Goal: Information Seeking & Learning: Learn about a topic

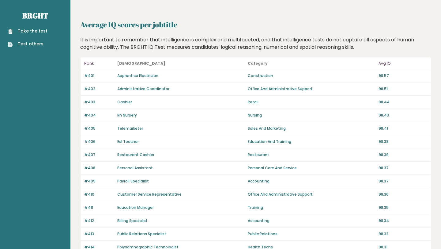
click at [385, 65] on p "Avg IQ" at bounding box center [402, 63] width 49 height 7
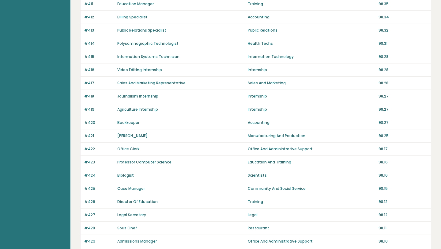
scroll to position [400, 0]
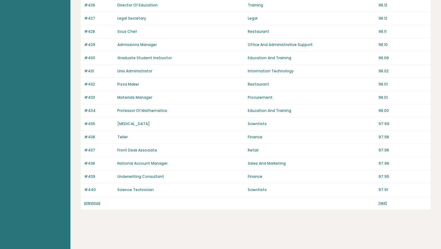
click at [384, 203] on link "next" at bounding box center [382, 202] width 9 height 5
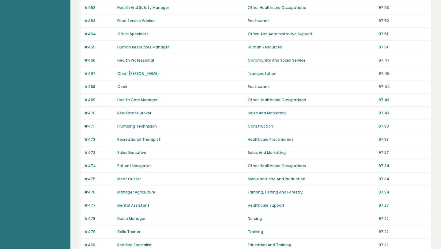
scroll to position [376, 0]
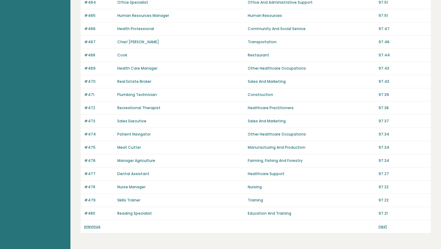
click at [382, 226] on link "next" at bounding box center [382, 226] width 9 height 5
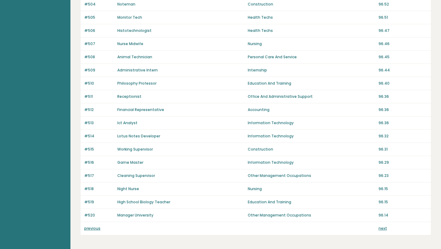
scroll to position [378, 0]
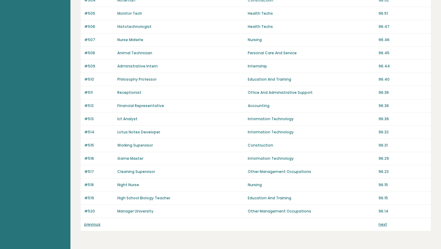
click at [383, 223] on link "next" at bounding box center [382, 223] width 9 height 5
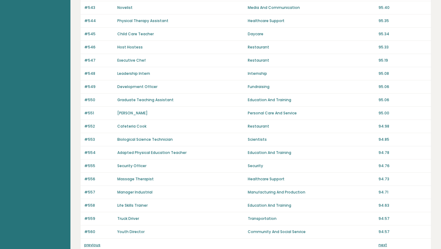
scroll to position [400, 0]
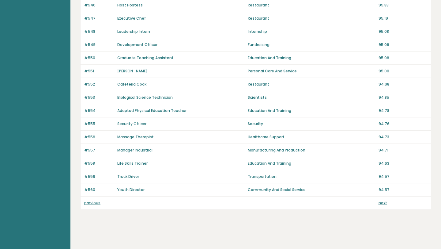
click at [95, 205] on link "previous" at bounding box center [92, 202] width 16 height 5
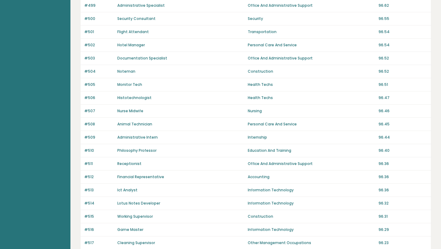
scroll to position [377, 0]
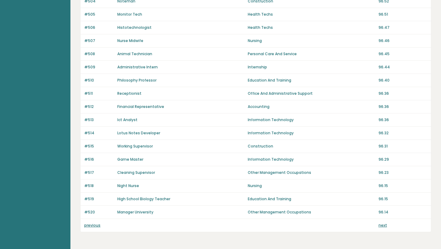
click at [94, 227] on link "previous" at bounding box center [92, 224] width 16 height 5
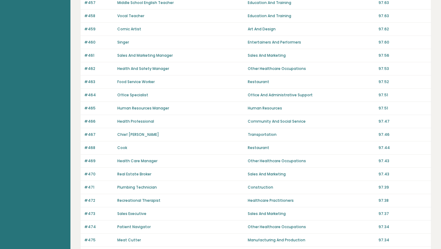
scroll to position [400, 0]
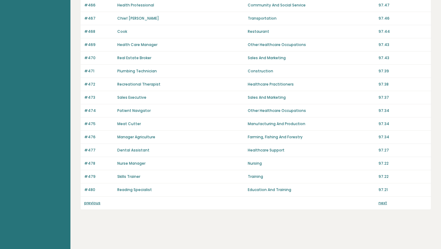
click at [90, 202] on link "previous" at bounding box center [92, 202] width 16 height 5
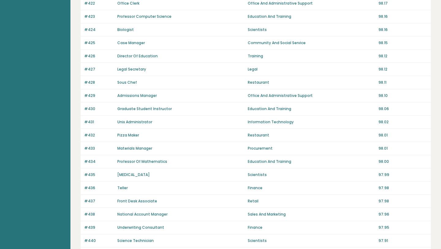
scroll to position [400, 0]
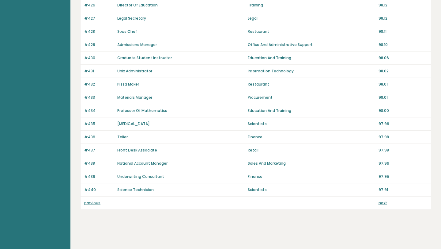
click at [94, 203] on link "previous" at bounding box center [92, 202] width 16 height 5
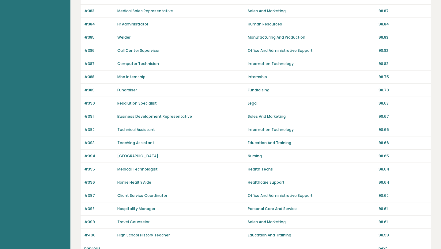
scroll to position [400, 0]
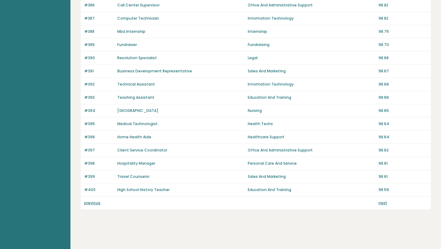
click at [96, 203] on link "previous" at bounding box center [92, 202] width 16 height 5
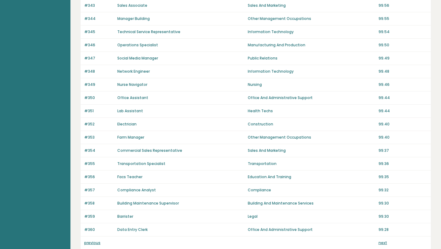
scroll to position [400, 0]
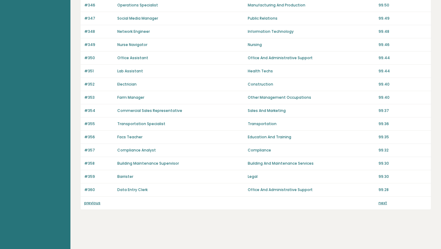
click at [94, 205] on p "previous" at bounding box center [98, 203] width 29 height 6
click at [95, 203] on link "previous" at bounding box center [92, 202] width 16 height 5
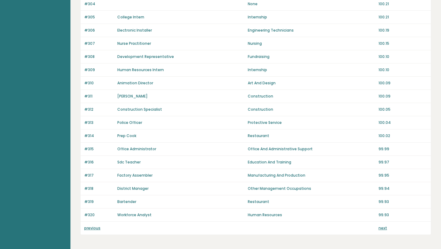
scroll to position [400, 0]
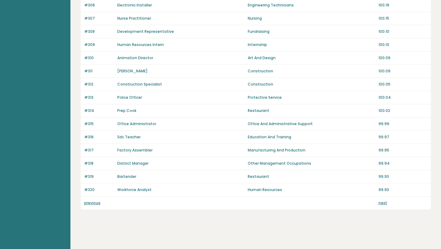
click at [94, 202] on link "previous" at bounding box center [92, 202] width 16 height 5
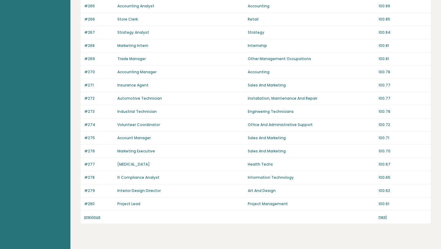
scroll to position [400, 0]
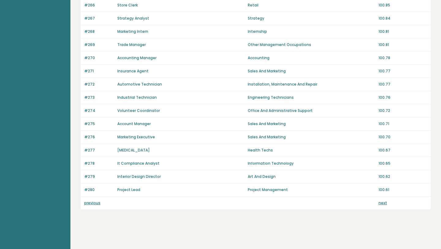
click at [94, 202] on link "previous" at bounding box center [92, 202] width 16 height 5
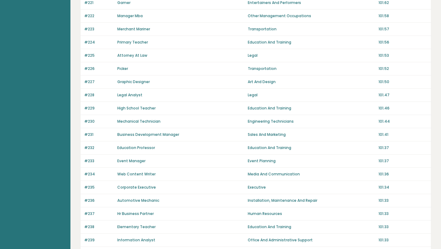
scroll to position [400, 0]
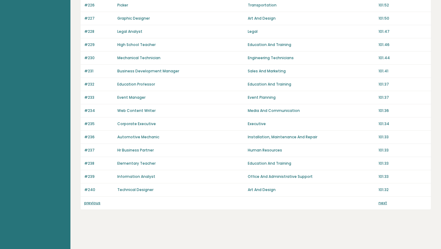
click at [94, 203] on link "previous" at bounding box center [92, 202] width 16 height 5
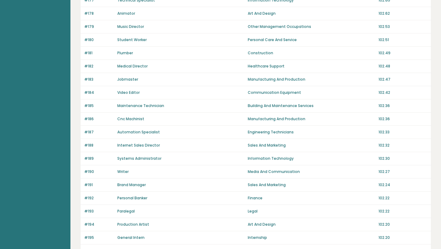
scroll to position [400, 0]
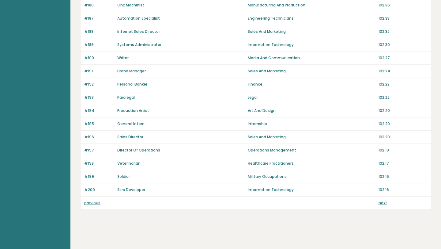
click at [94, 202] on link "previous" at bounding box center [92, 202] width 16 height 5
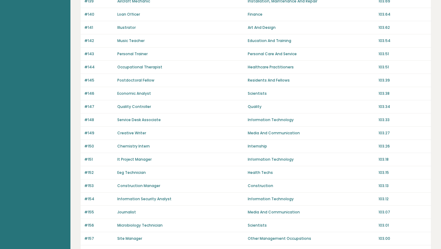
scroll to position [400, 0]
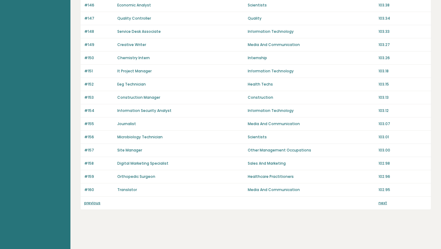
click at [94, 203] on link "previous" at bounding box center [92, 202] width 16 height 5
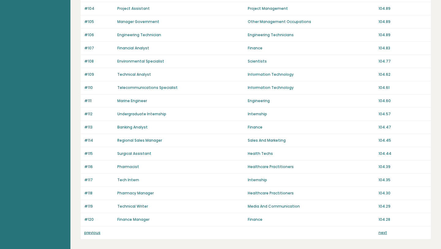
scroll to position [400, 0]
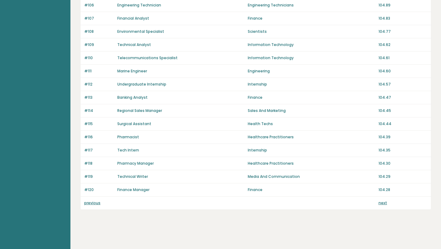
click at [94, 204] on link "previous" at bounding box center [92, 202] width 16 height 5
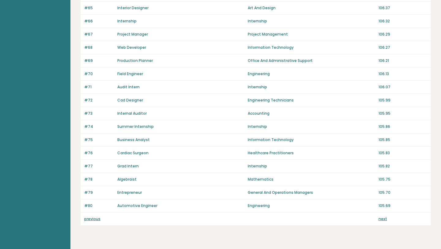
scroll to position [400, 0]
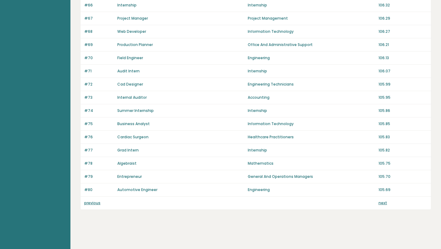
click at [96, 202] on link "previous" at bounding box center [92, 202] width 16 height 5
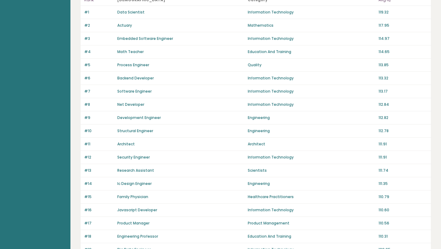
scroll to position [57, 0]
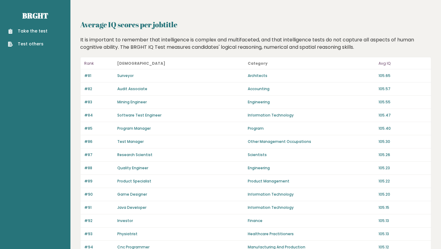
scroll to position [198, 0]
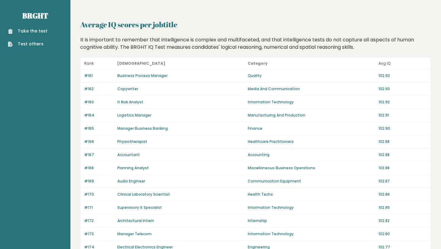
scroll to position [26, 0]
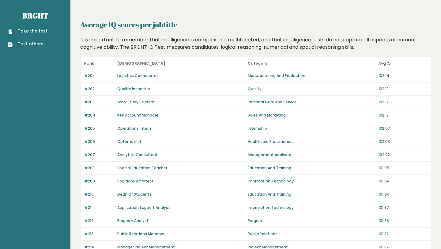
scroll to position [37, 0]
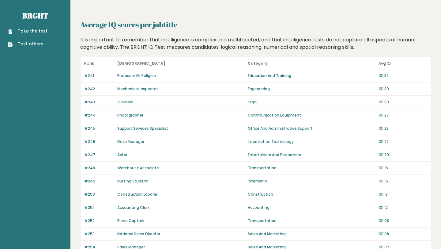
scroll to position [26, 0]
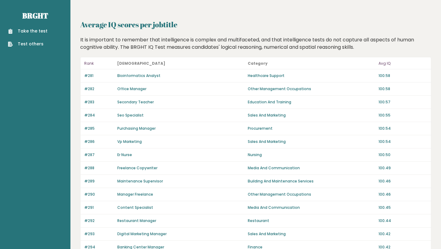
scroll to position [26, 0]
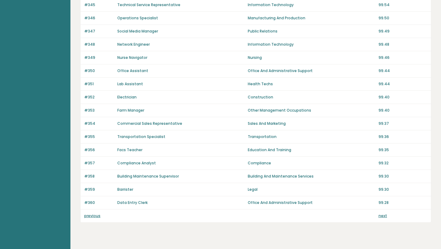
scroll to position [400, 0]
